Goal: Book appointment/travel/reservation

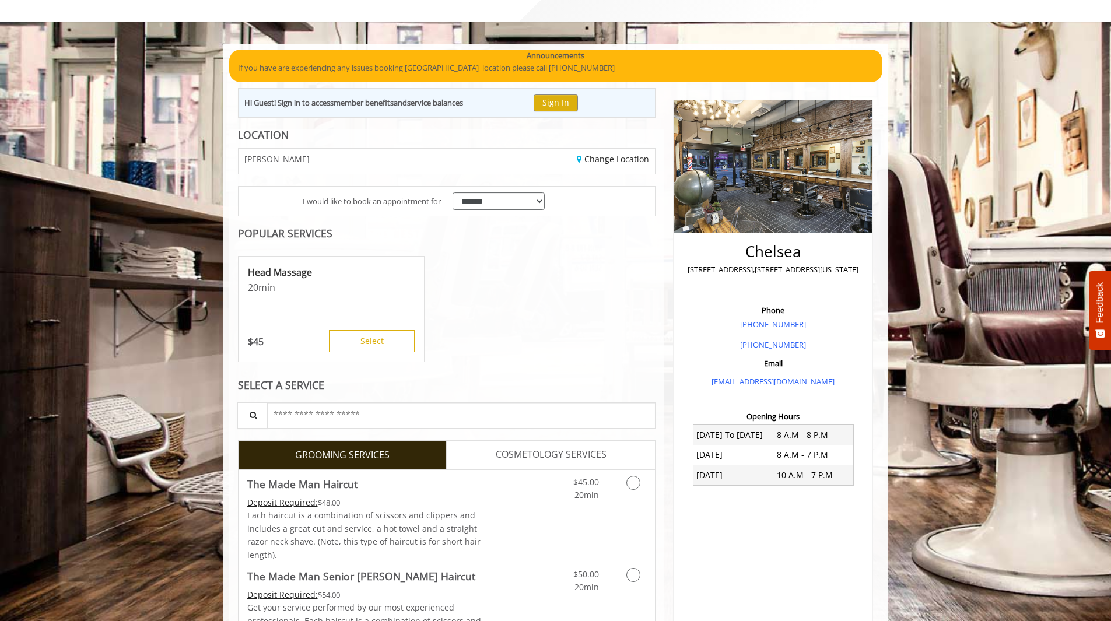
scroll to position [117, 0]
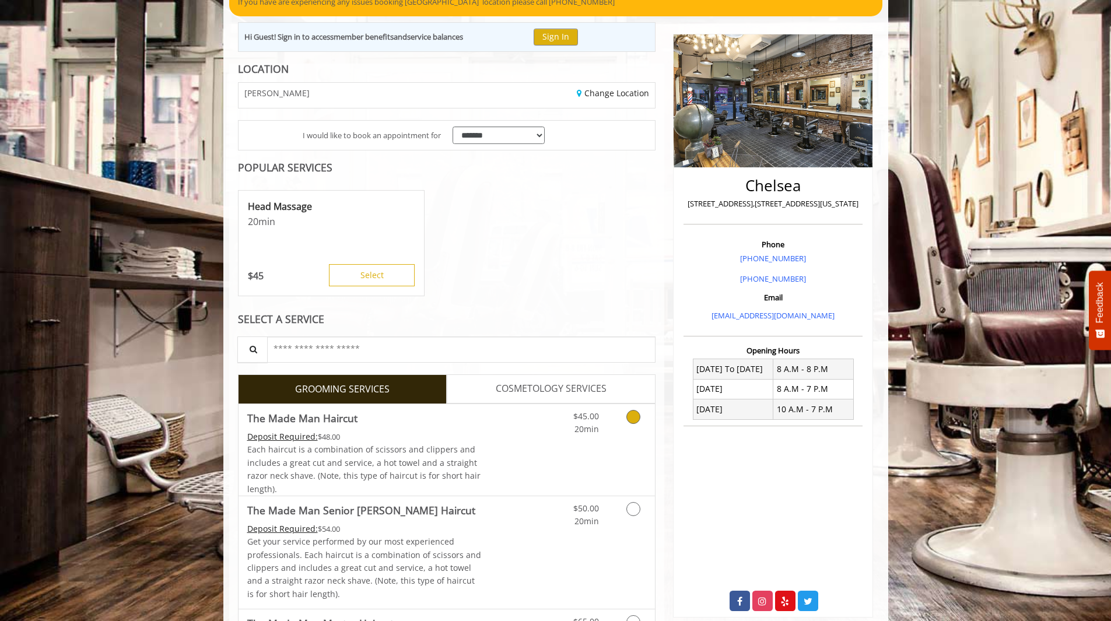
click at [636, 413] on icon "Grooming services" at bounding box center [633, 417] width 14 height 14
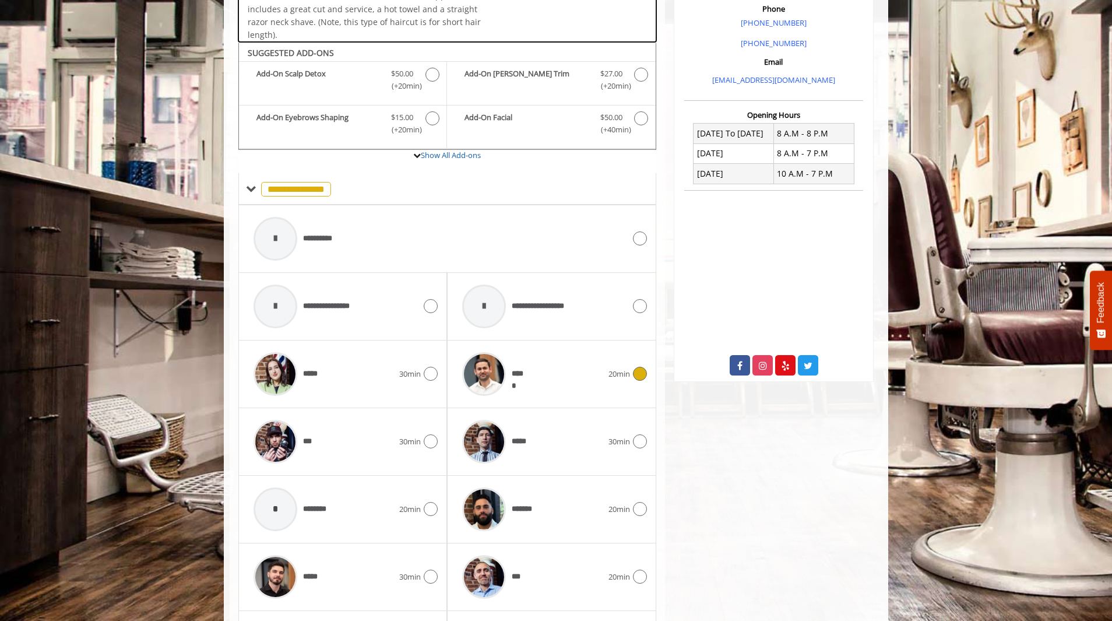
scroll to position [394, 0]
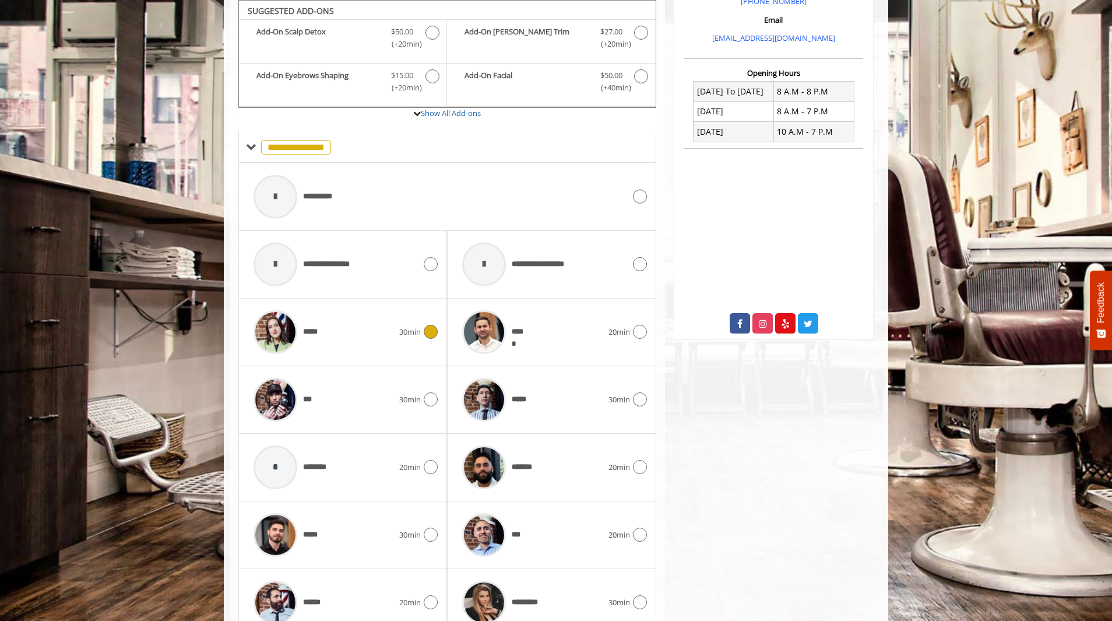
click at [427, 331] on icon at bounding box center [431, 332] width 14 height 14
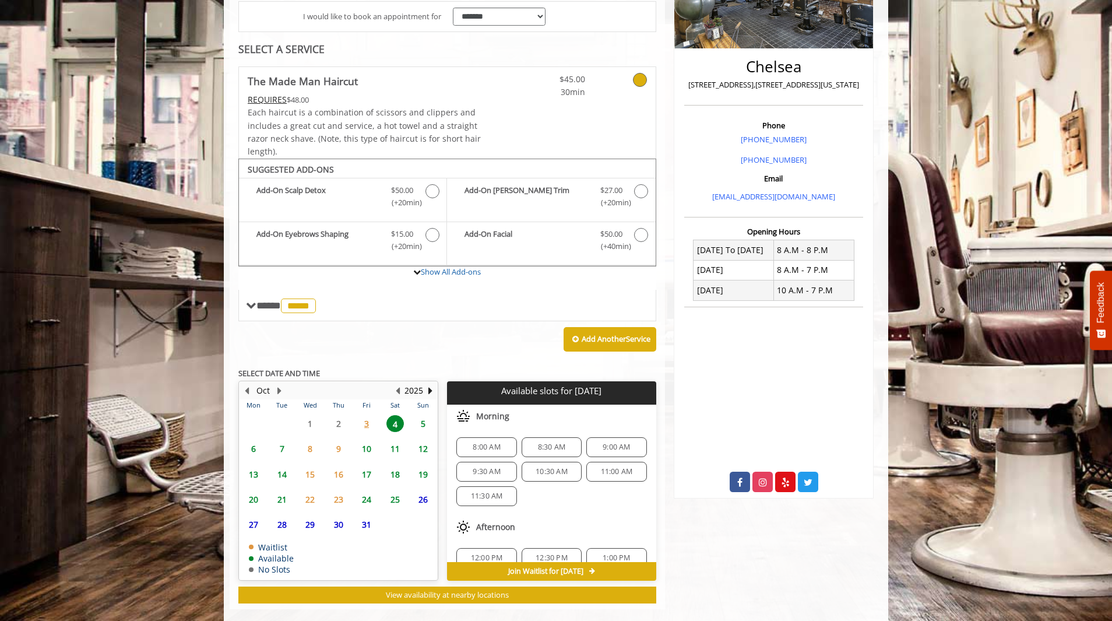
scroll to position [253, 0]
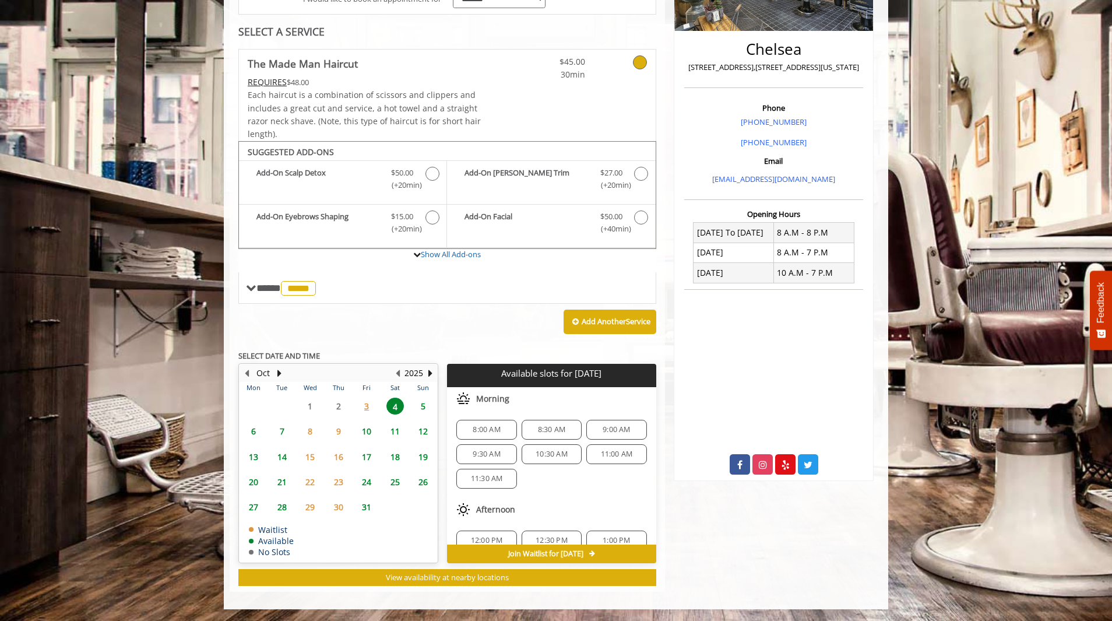
click at [424, 402] on span "5" at bounding box center [423, 406] width 17 height 17
click at [371, 408] on span "3" at bounding box center [366, 406] width 17 height 17
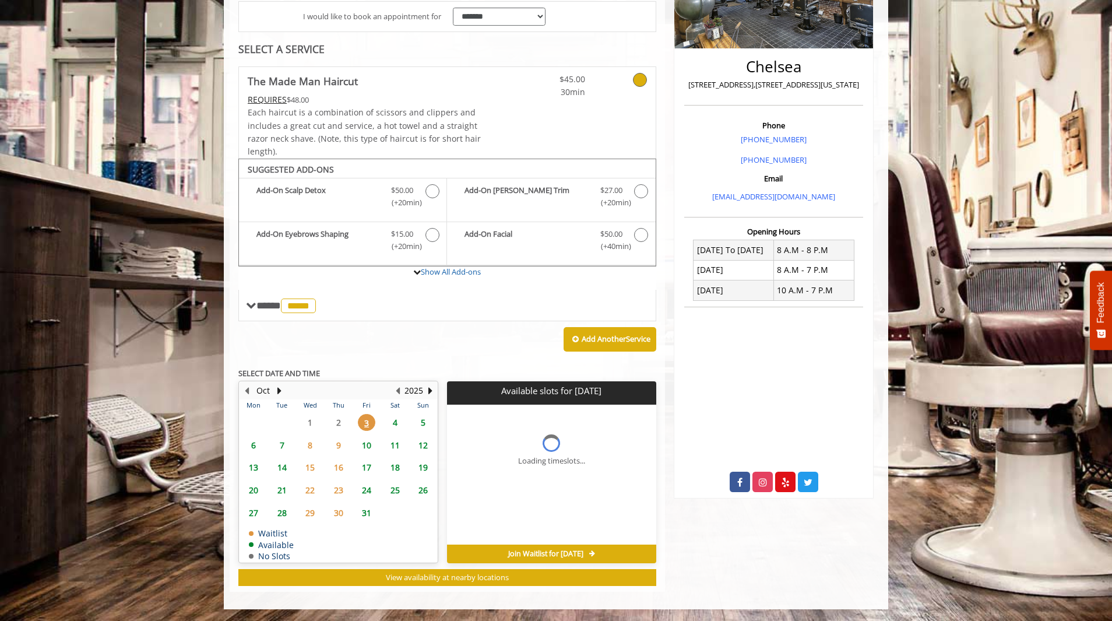
scroll to position [236, 0]
click at [580, 553] on span "Join Waitlist for Fri, Oct 03 2025" at bounding box center [545, 553] width 75 height 9
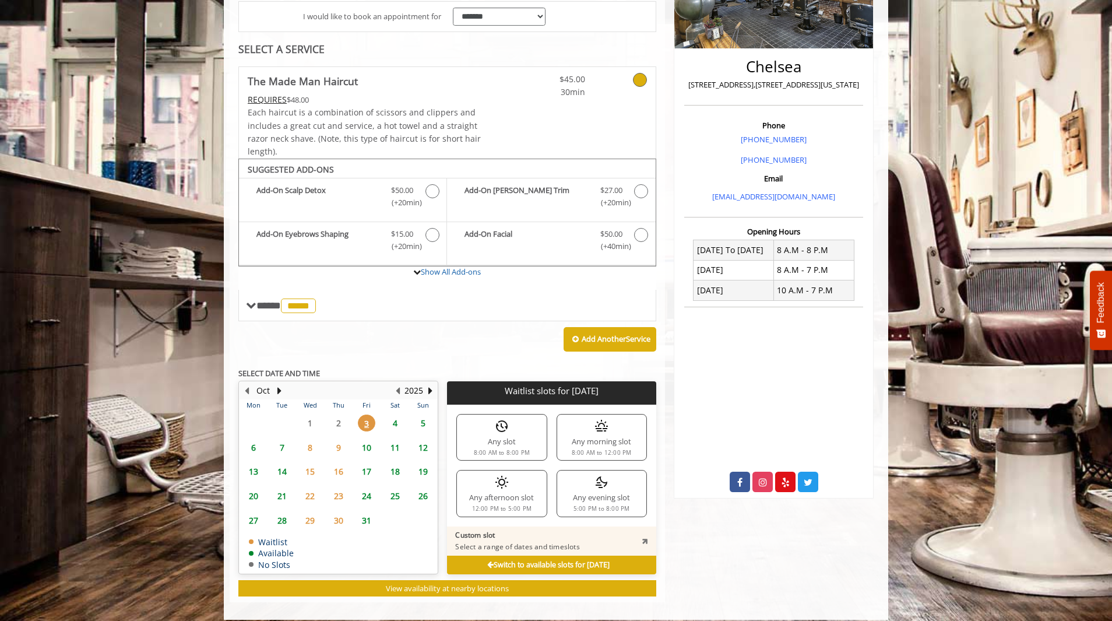
click at [583, 491] on div "Any evening slot 5:00 PM to 8:00 PM" at bounding box center [602, 493] width 90 height 47
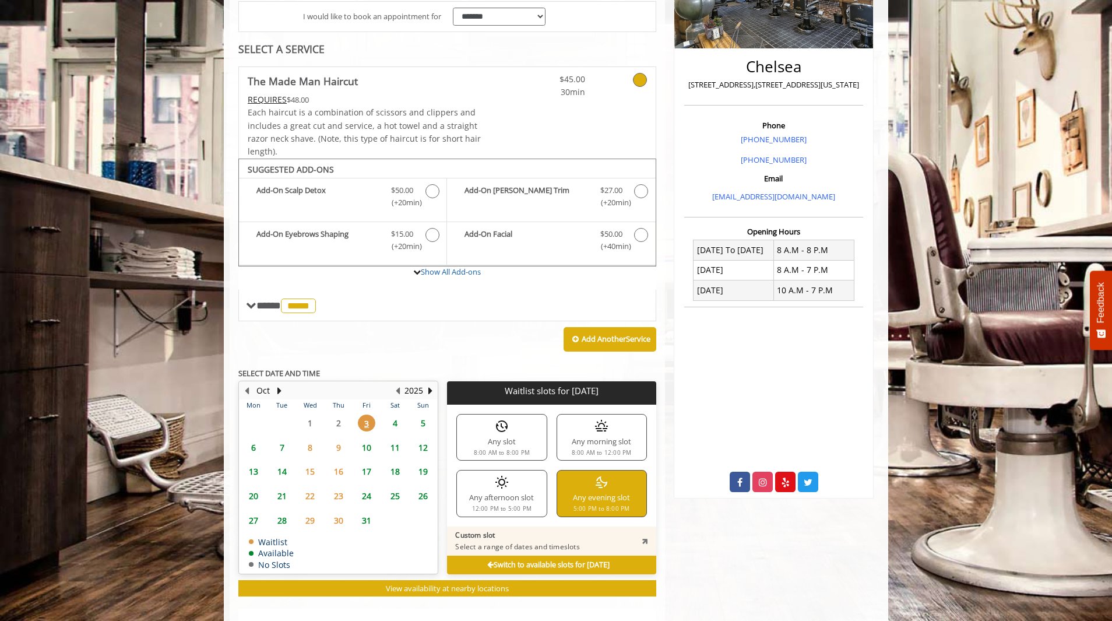
click at [605, 501] on div "Any evening slot 5:00 PM to 8:00 PM" at bounding box center [602, 493] width 90 height 47
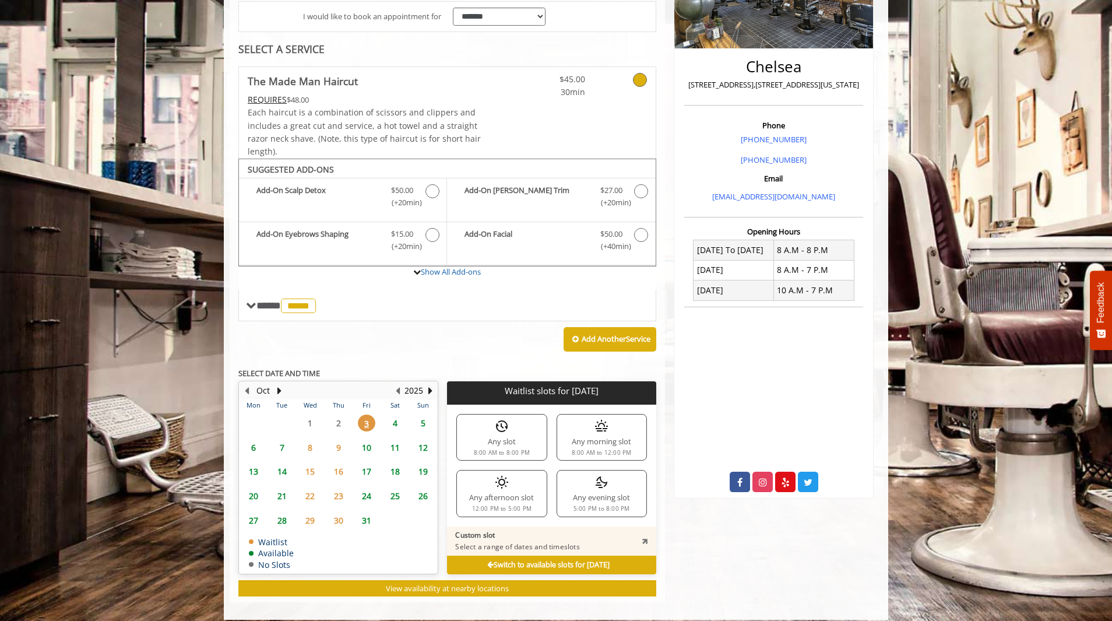
click at [606, 500] on div "Any evening slot 5:00 PM to 8:00 PM" at bounding box center [602, 493] width 90 height 47
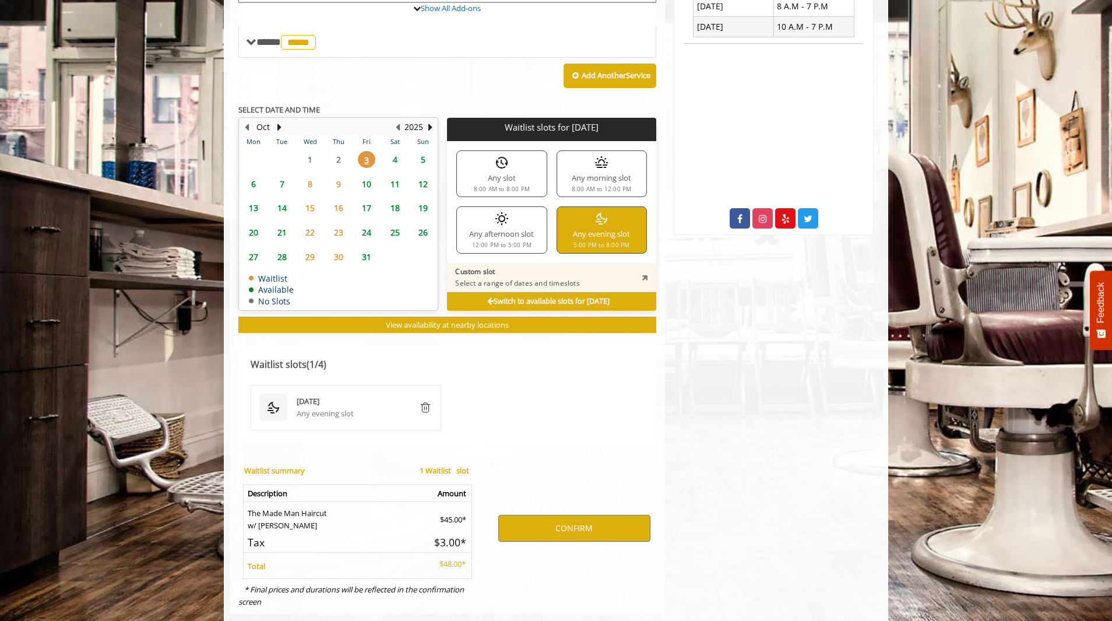
scroll to position [521, 0]
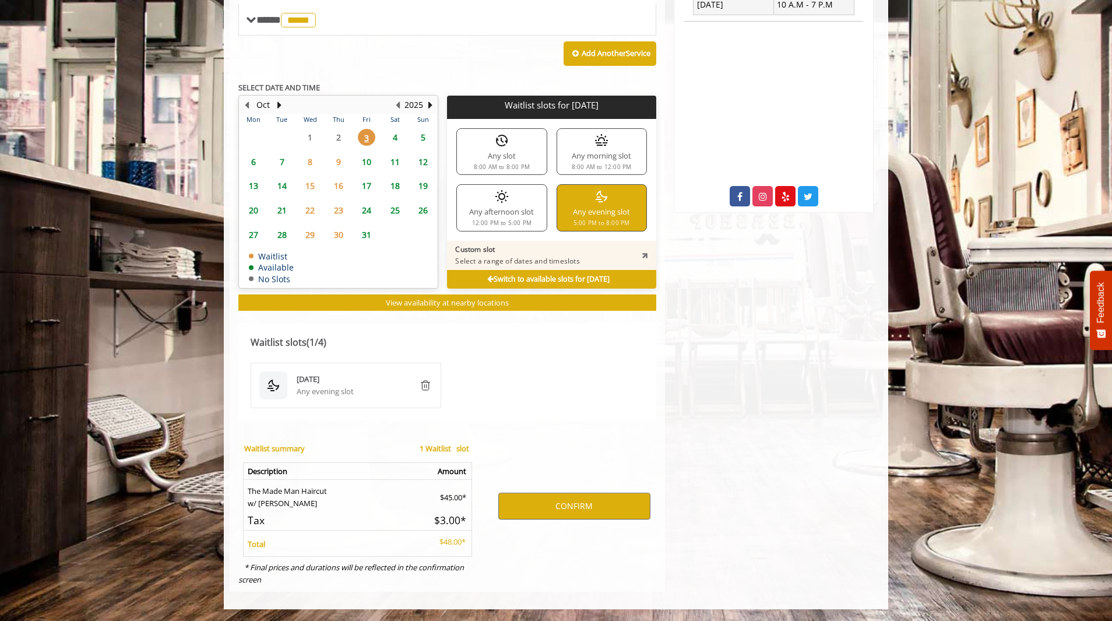
click at [423, 388] on img "remove" at bounding box center [426, 385] width 14 height 14
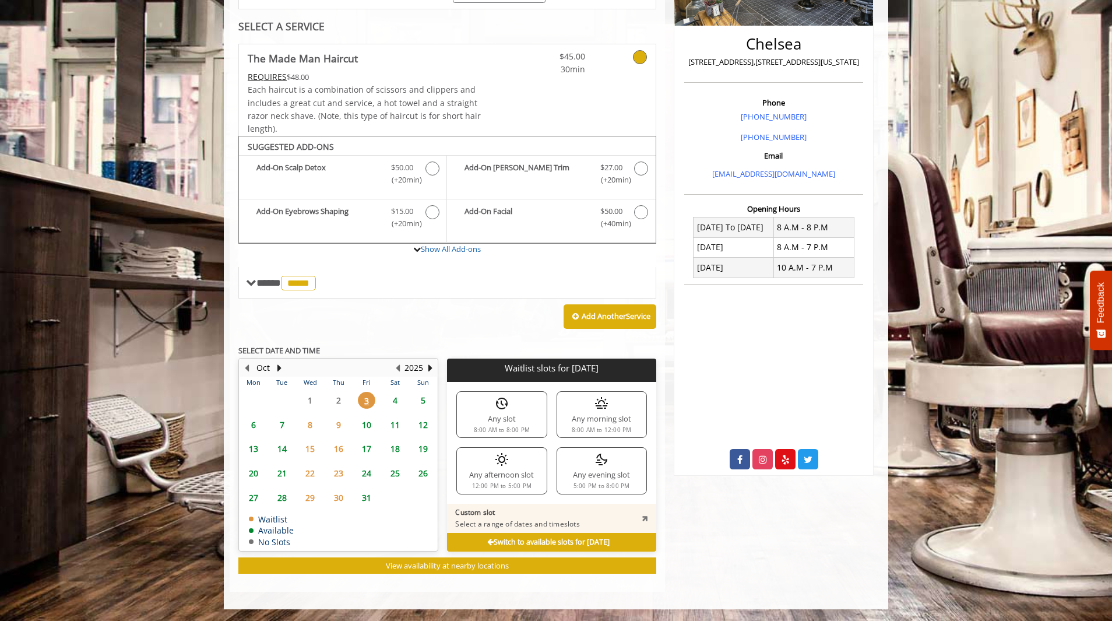
scroll to position [258, 0]
click at [487, 545] on icon at bounding box center [490, 543] width 6 height 8
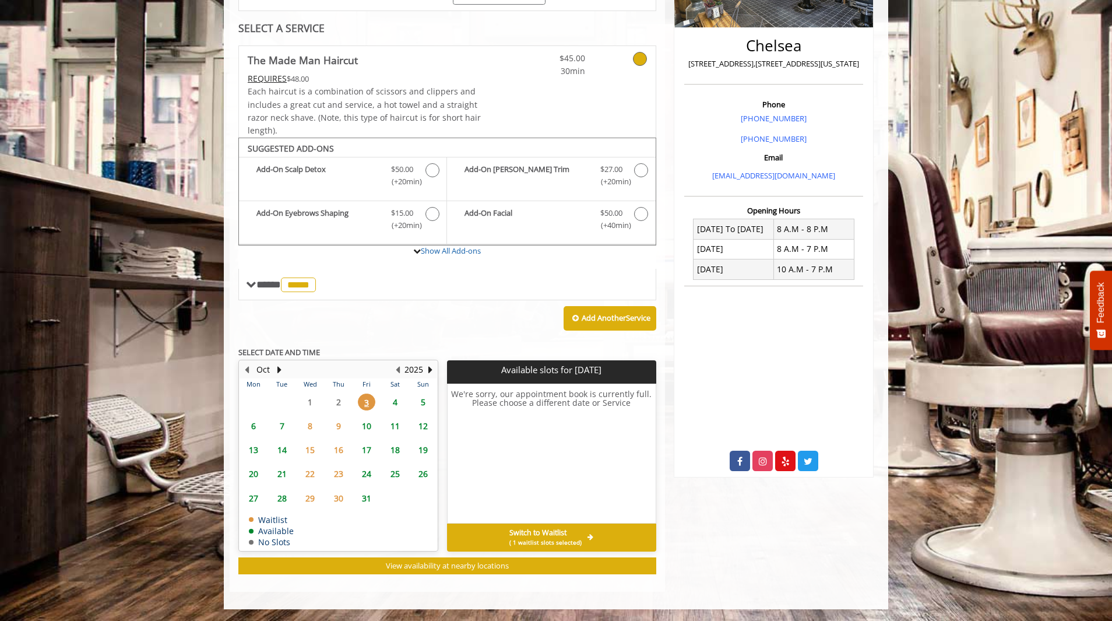
click at [393, 409] on span "4" at bounding box center [395, 402] width 17 height 17
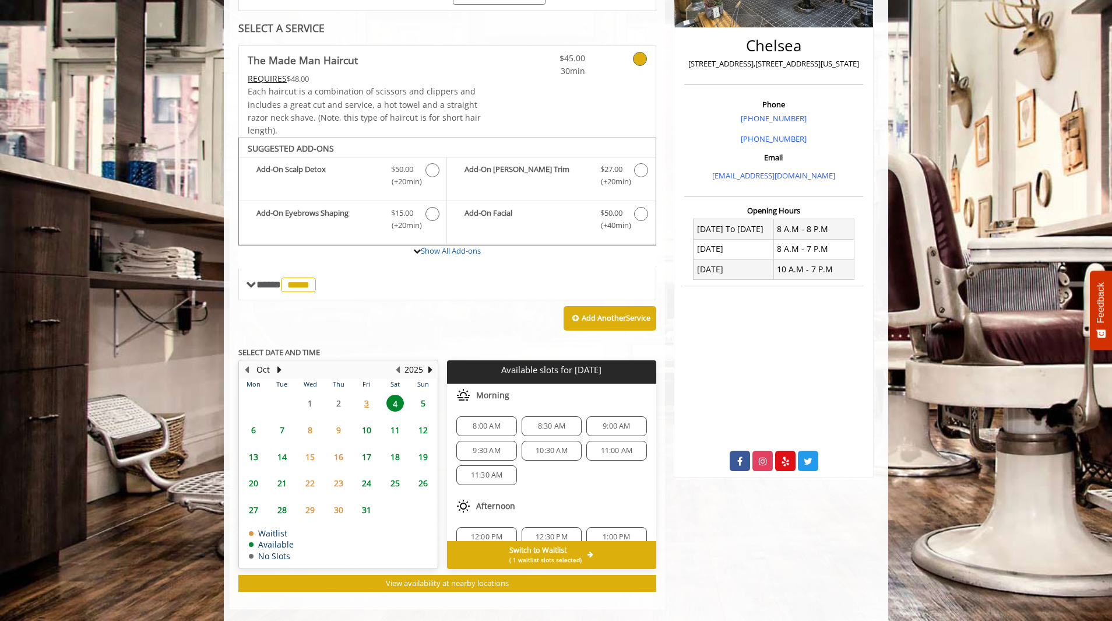
scroll to position [274, 0]
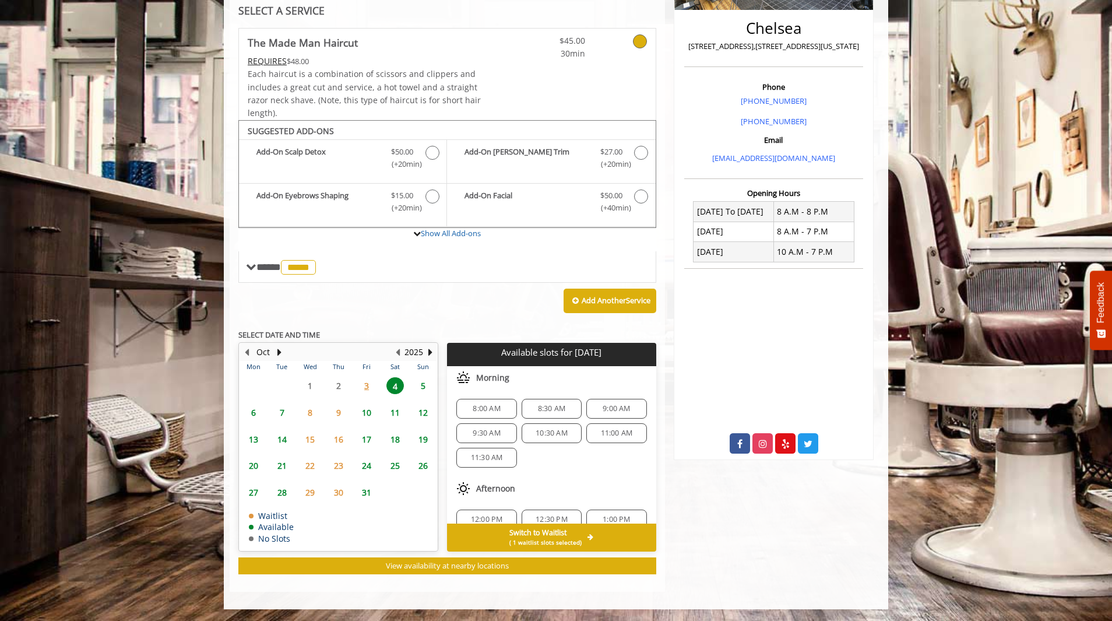
click at [623, 413] on div "9:00 AM" at bounding box center [617, 409] width 60 height 20
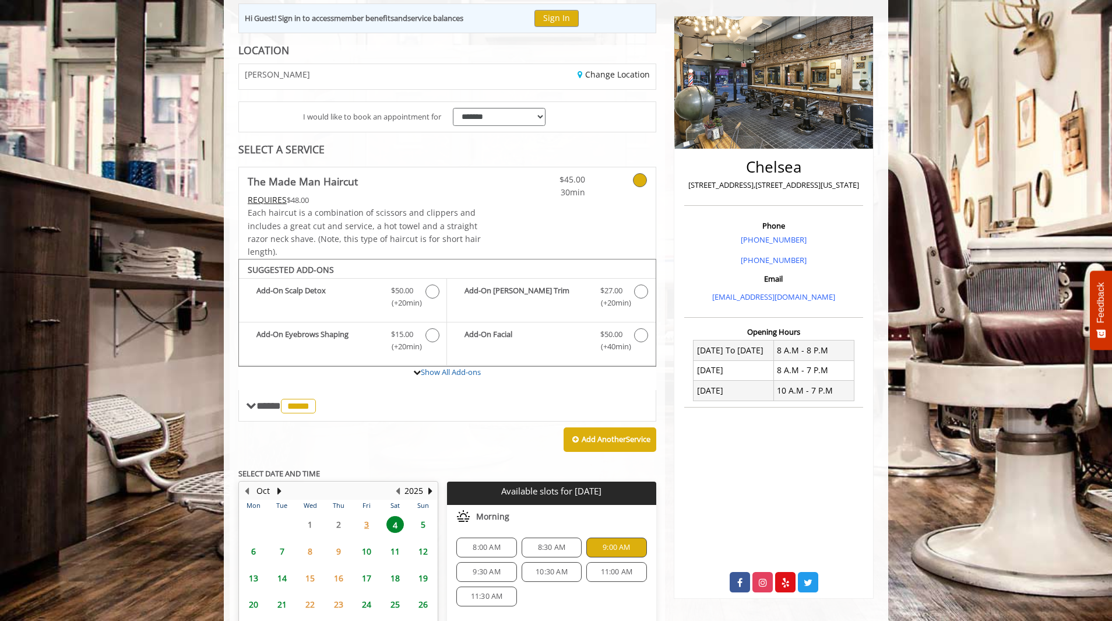
scroll to position [0, 0]
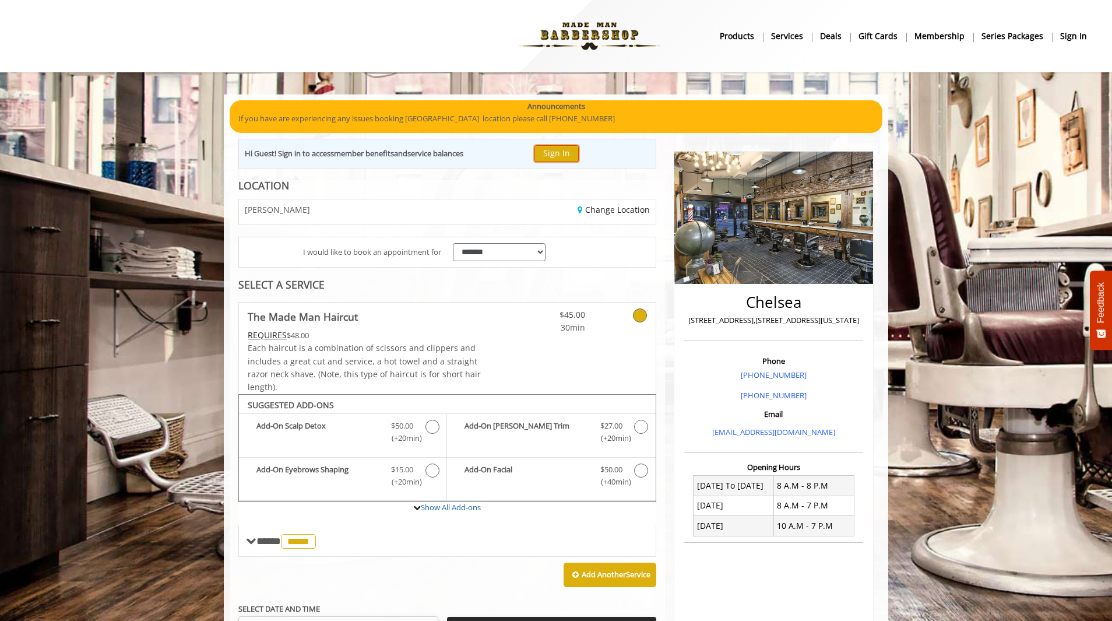
click at [560, 149] on button "Sign In" at bounding box center [557, 153] width 44 height 17
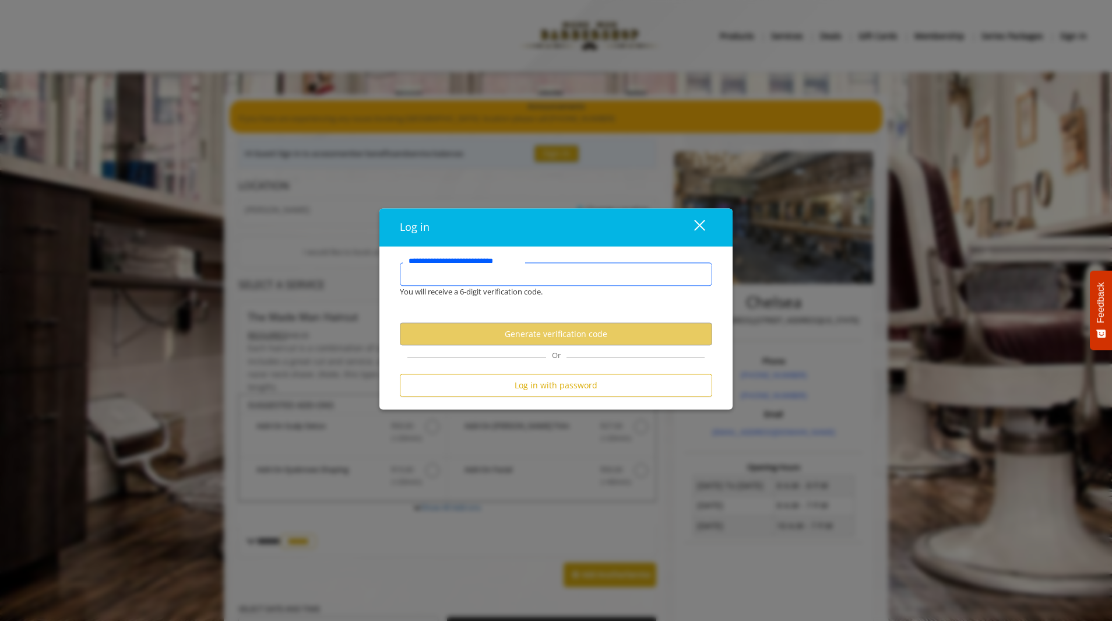
click at [452, 276] on input "**********" at bounding box center [556, 274] width 312 height 23
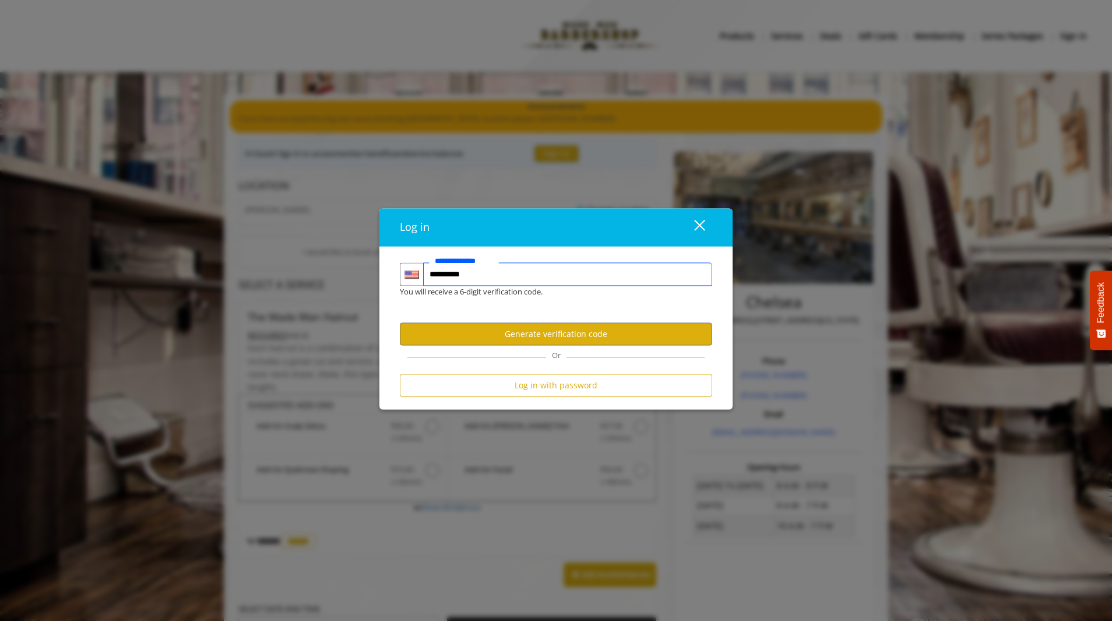
type input "**********"
click at [566, 328] on button "Generate verification code" at bounding box center [556, 334] width 312 height 23
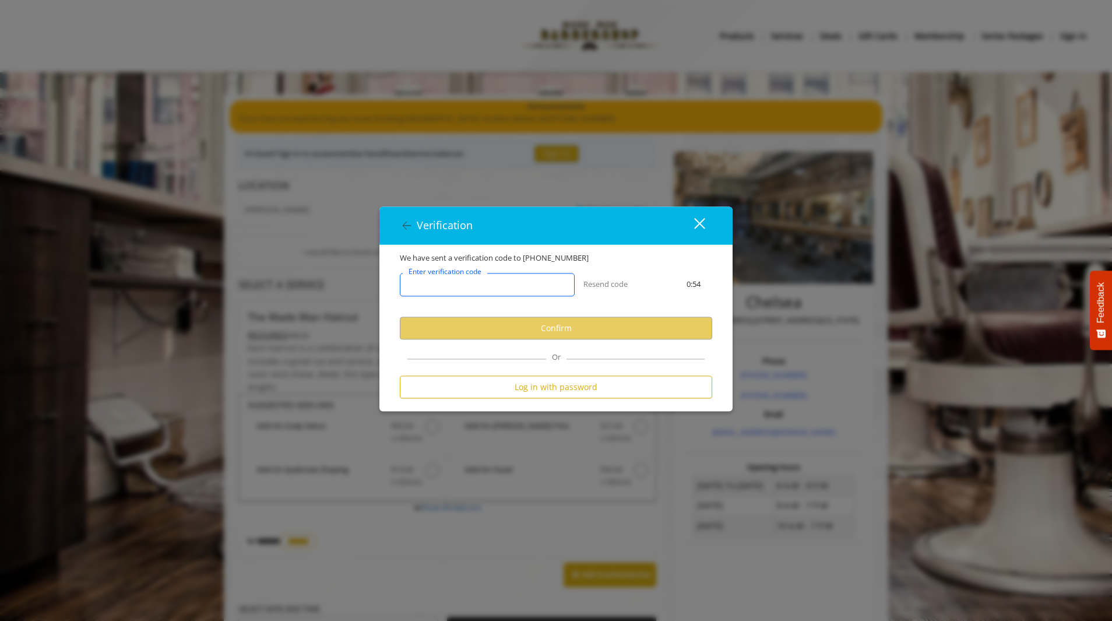
click at [533, 282] on input "Enter verification code" at bounding box center [487, 284] width 175 height 23
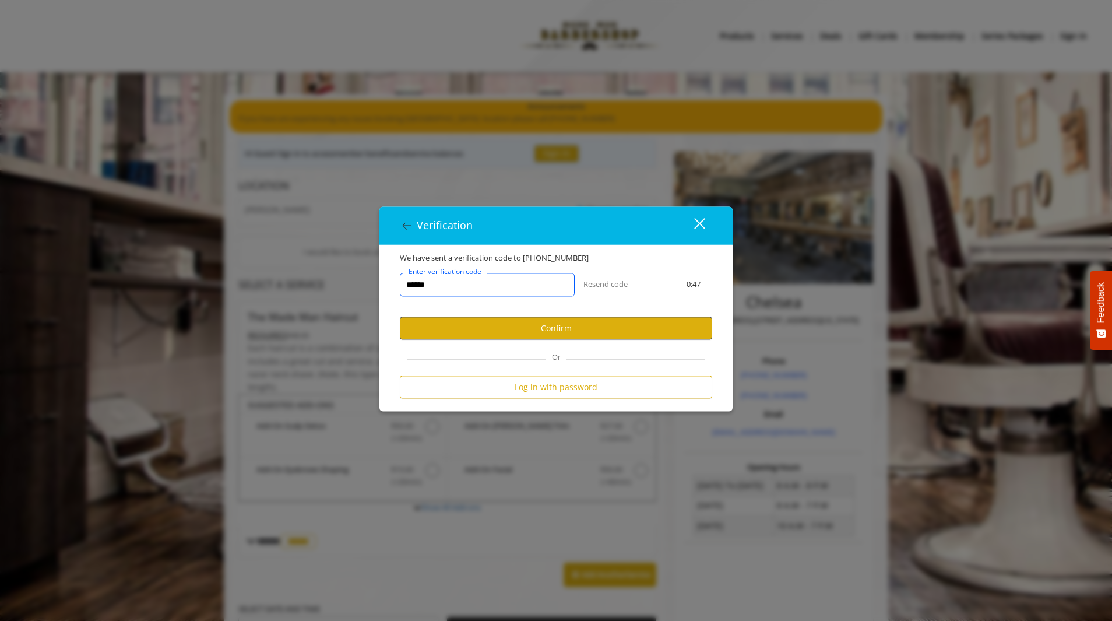
type input "******"
click at [539, 332] on button "Confirm" at bounding box center [556, 328] width 312 height 23
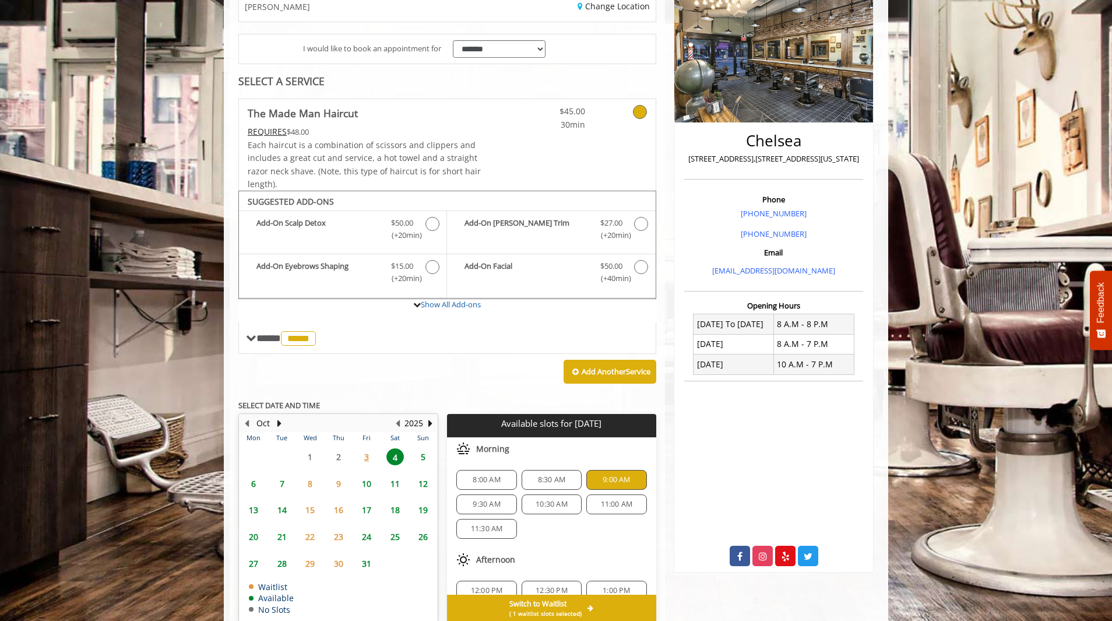
scroll to position [444, 0]
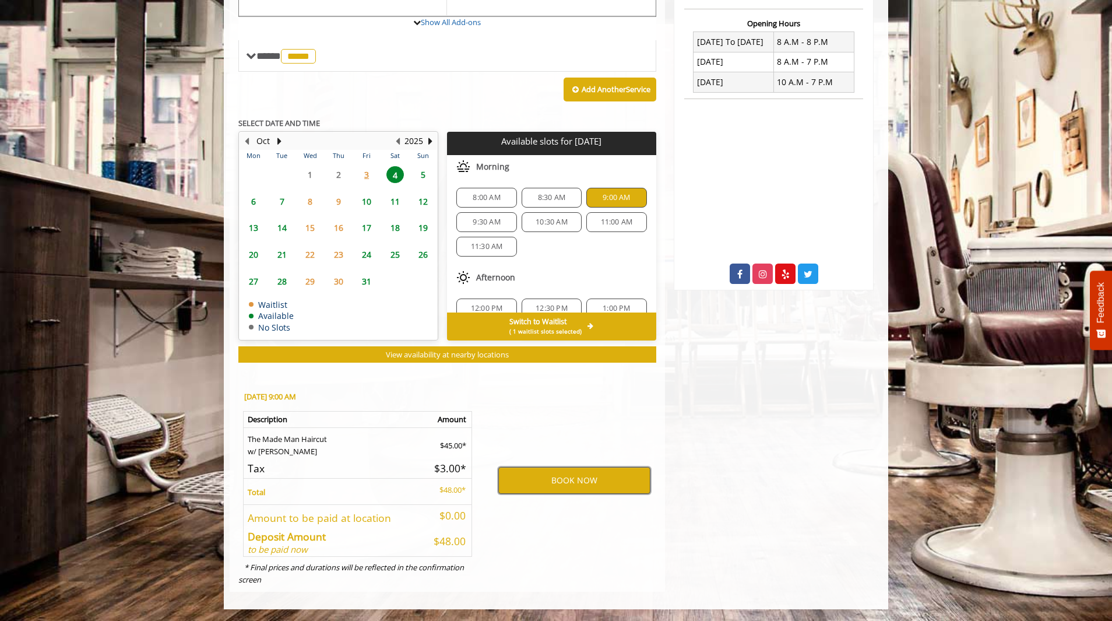
click at [586, 478] on button "BOOK NOW" at bounding box center [574, 480] width 152 height 27
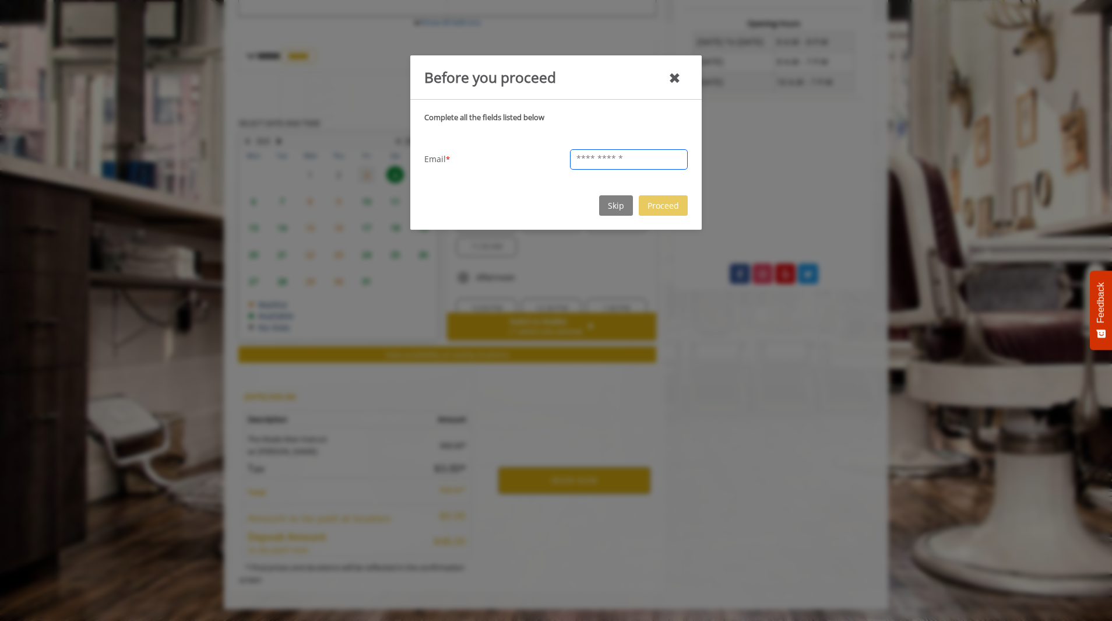
click at [599, 163] on input "text" at bounding box center [629, 159] width 118 height 20
type input "**********"
click at [655, 204] on button "Proceed" at bounding box center [663, 205] width 49 height 20
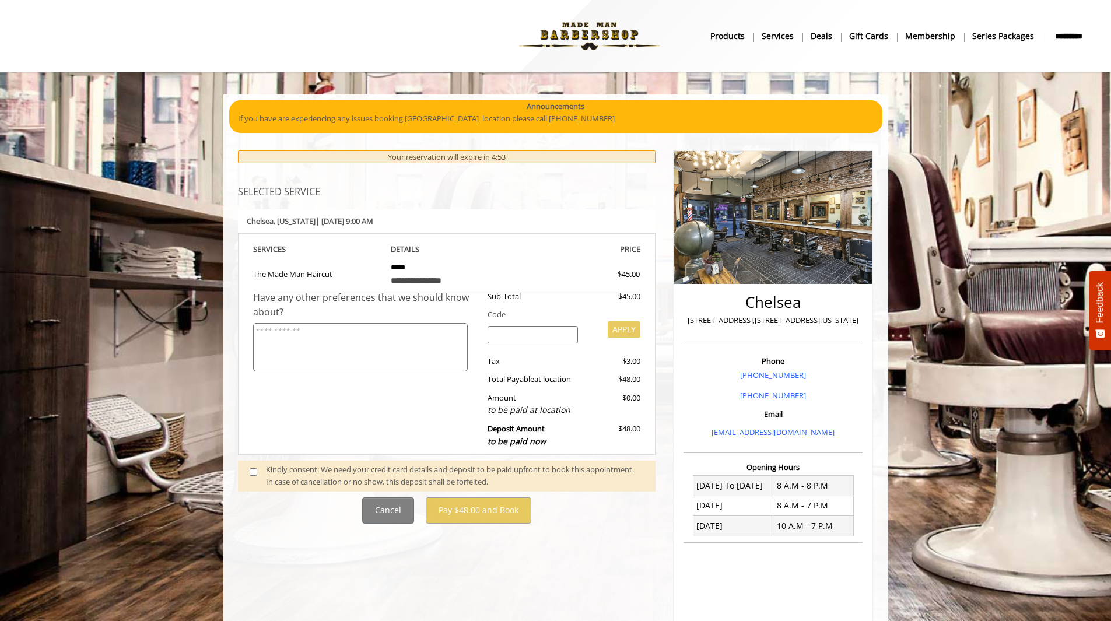
scroll to position [38, 0]
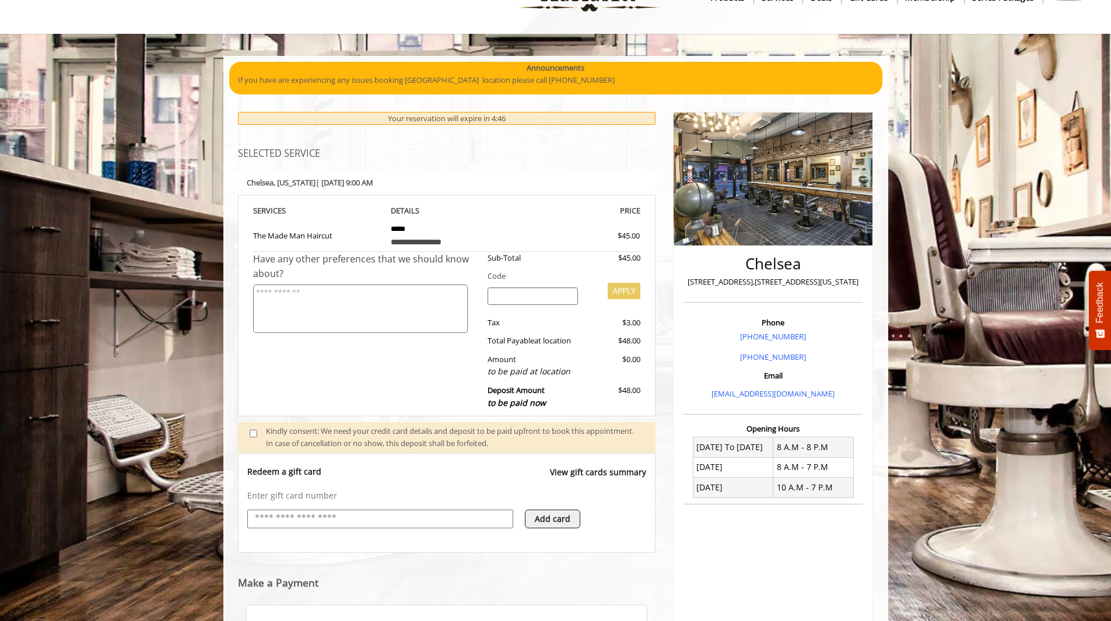
click at [321, 512] on input "text" at bounding box center [380, 518] width 253 height 14
type input "**********"
click at [310, 398] on div "Have any other preferences that we should know about?" at bounding box center [366, 333] width 226 height 163
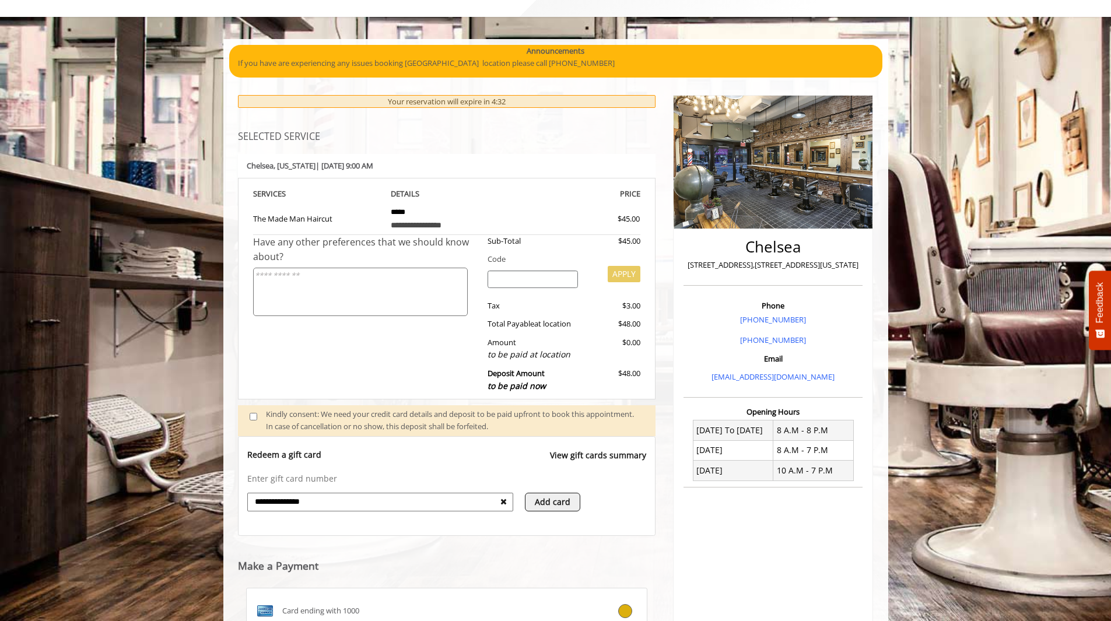
scroll to position [217, 0]
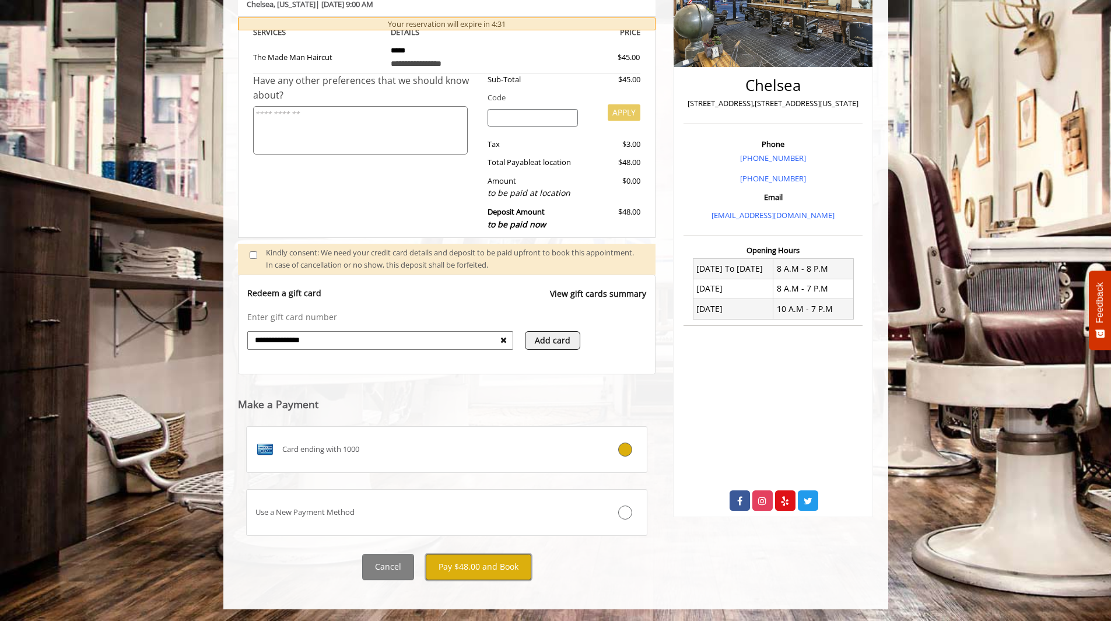
click at [462, 563] on button "Pay $48.00 and Book" at bounding box center [479, 567] width 106 height 26
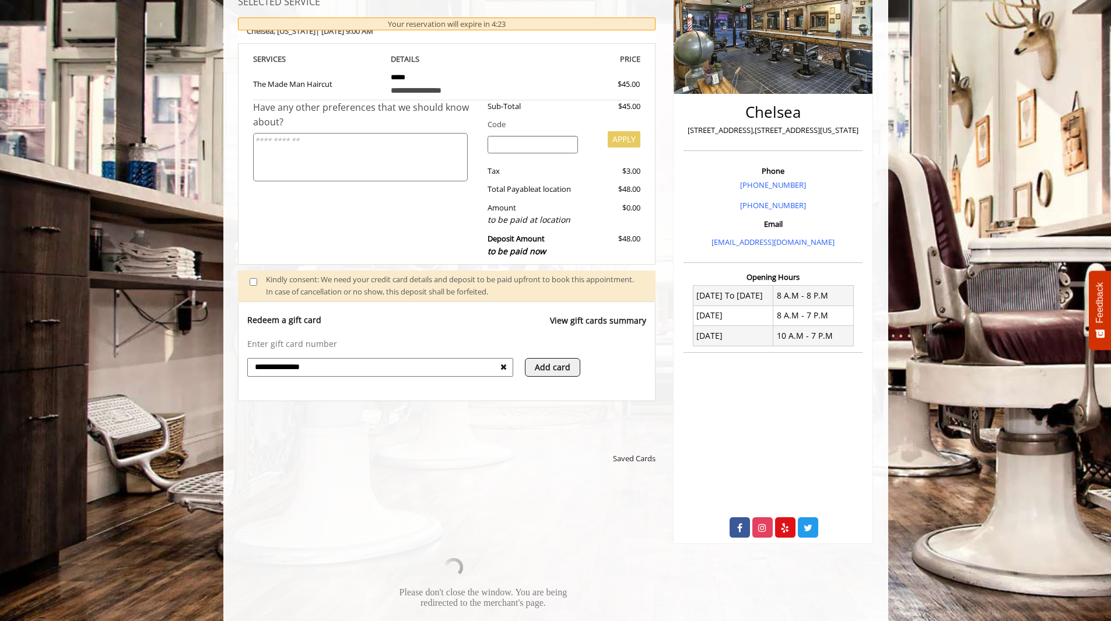
scroll to position [350, 0]
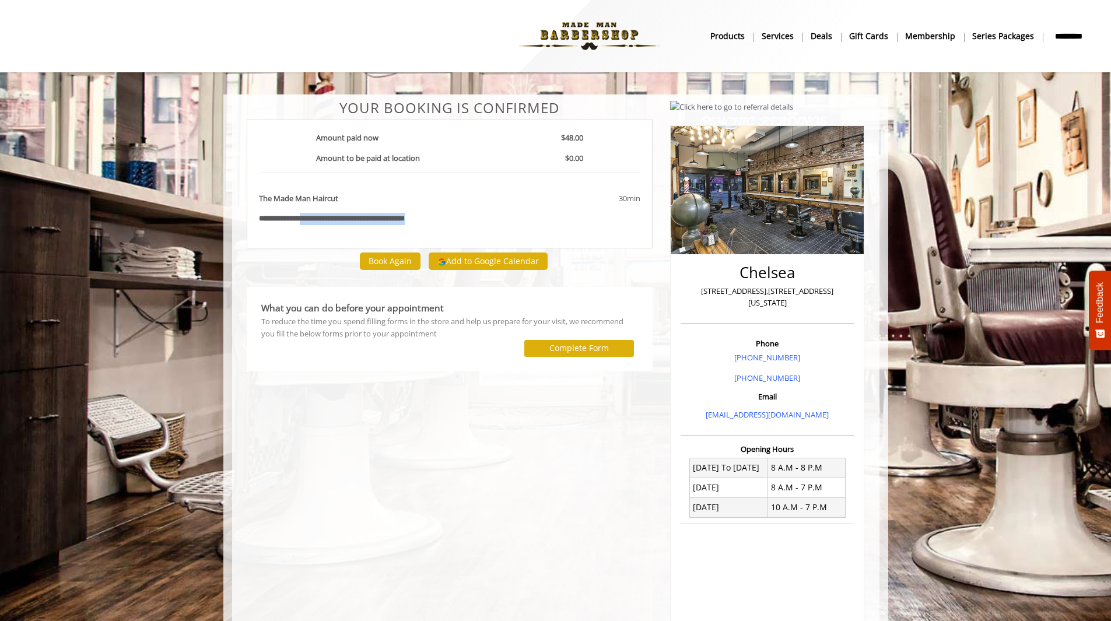
drag, startPoint x: 308, startPoint y: 216, endPoint x: 466, endPoint y: 218, distance: 158.0
click at [466, 218] on div "**********" at bounding box center [449, 219] width 399 height 12
click at [468, 217] on div "**********" at bounding box center [449, 219] width 399 height 12
